Goal: Information Seeking & Learning: Learn about a topic

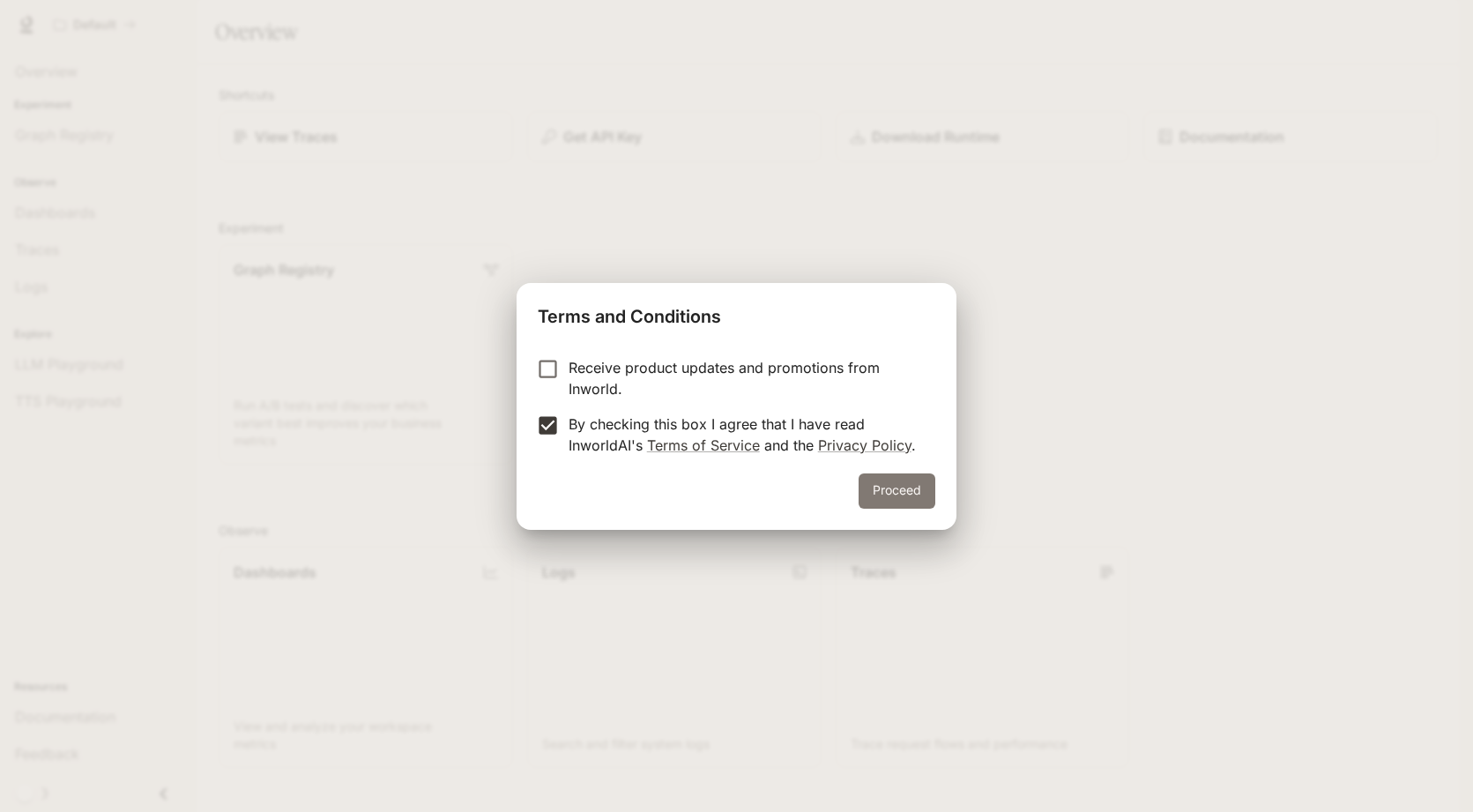
click at [893, 487] on button "Proceed" at bounding box center [898, 491] width 77 height 36
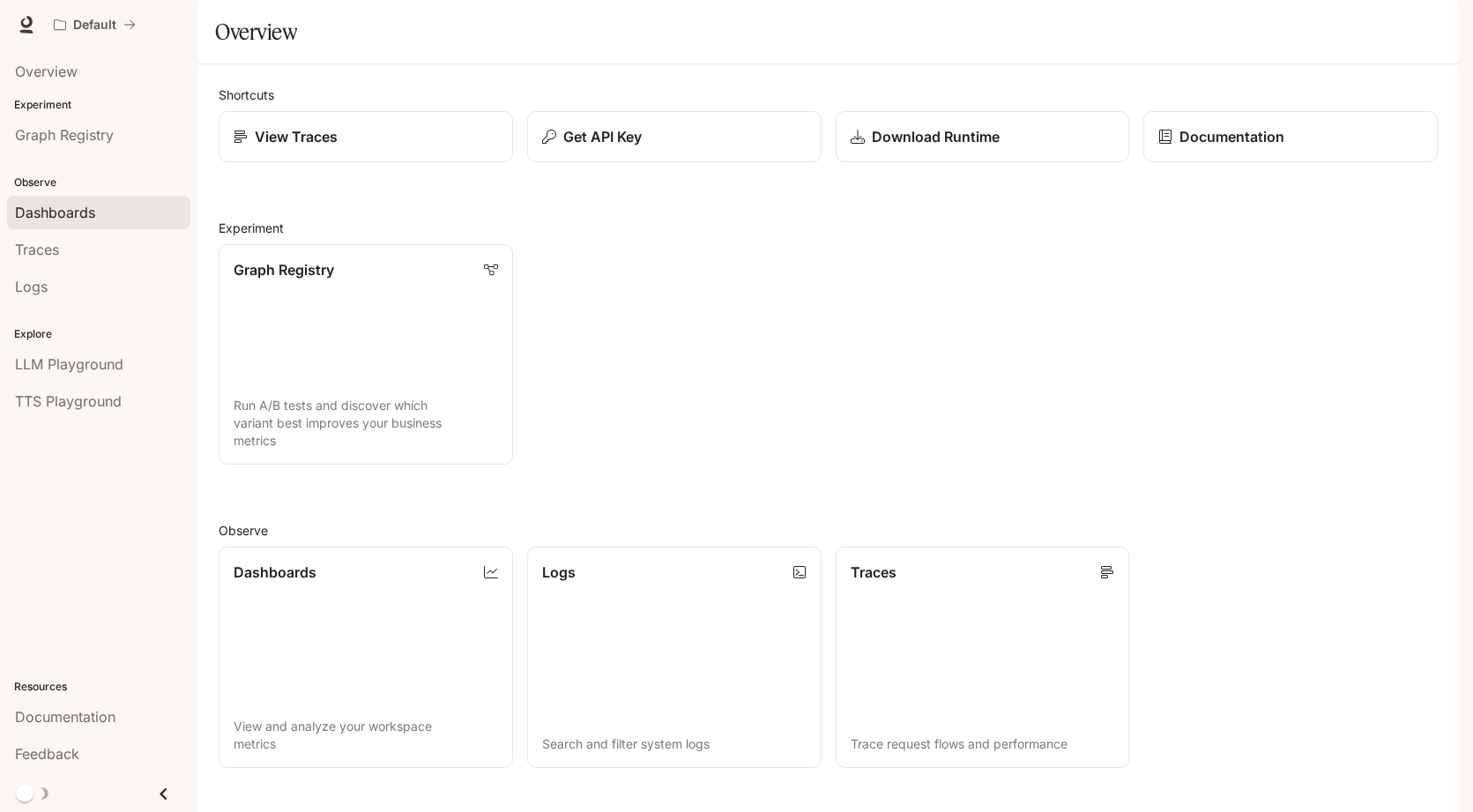
click at [51, 209] on span "Dashboards" at bounding box center [54, 212] width 80 height 22
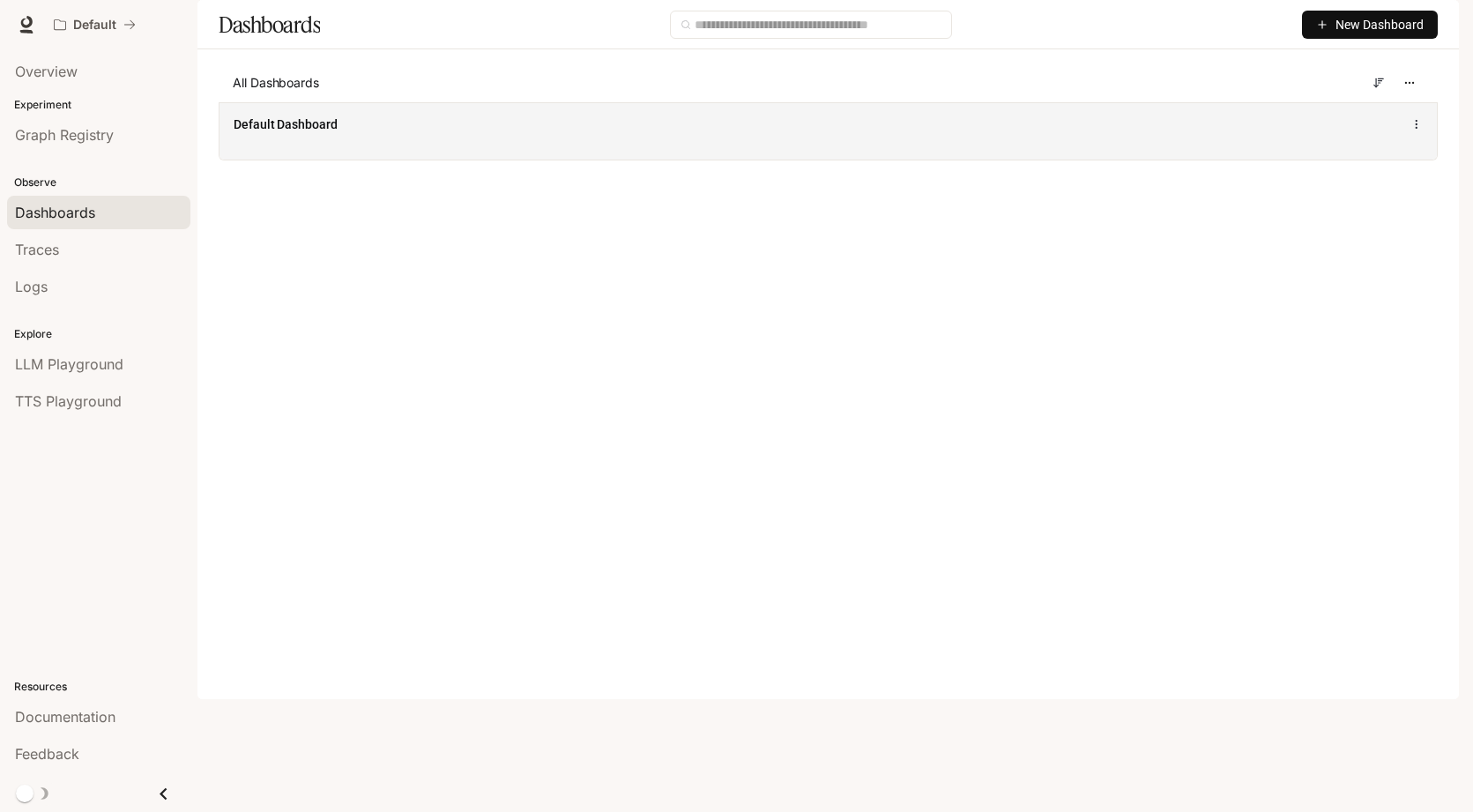
click at [276, 133] on span "Default Dashboard" at bounding box center [285, 124] width 104 height 18
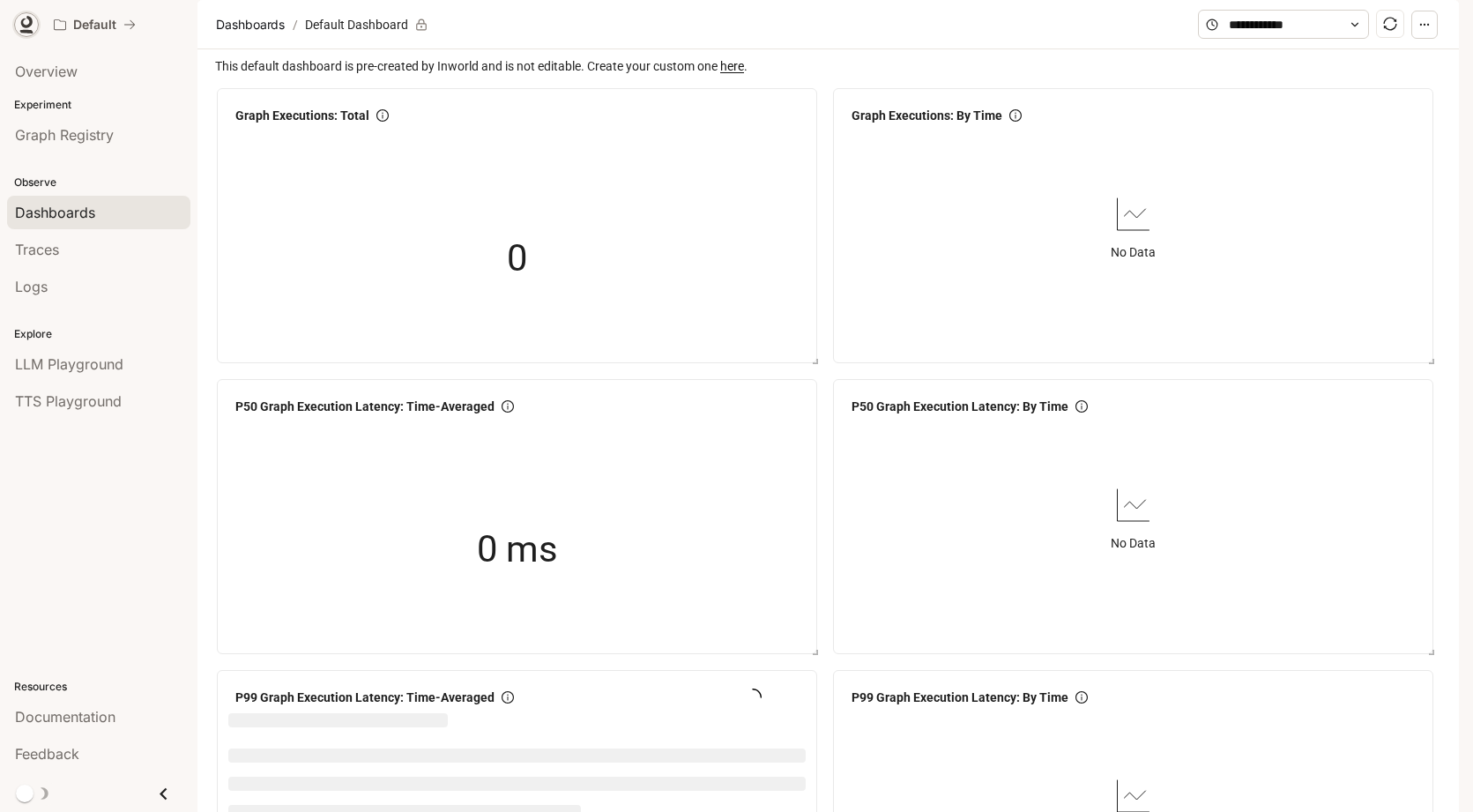
click at [25, 22] on icon at bounding box center [26, 24] width 18 height 18
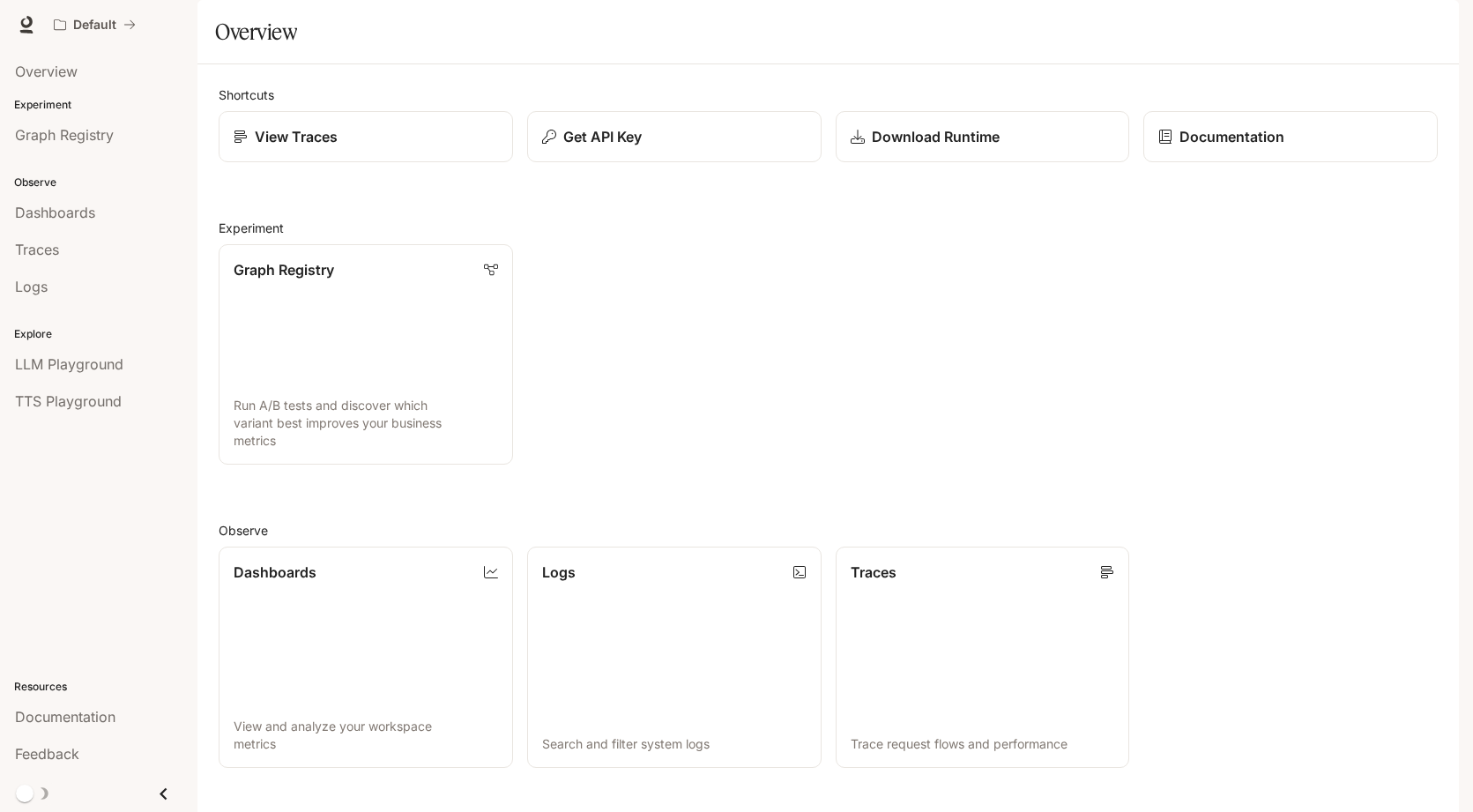
click at [293, 50] on h1 "Overview" at bounding box center [255, 32] width 82 height 36
click at [231, 50] on h1 "Overview" at bounding box center [255, 32] width 82 height 36
click at [28, 22] on icon at bounding box center [26, 24] width 18 height 18
click at [1204, 147] on p "Documentation" at bounding box center [1231, 136] width 106 height 22
